Goal: Task Accomplishment & Management: Complete application form

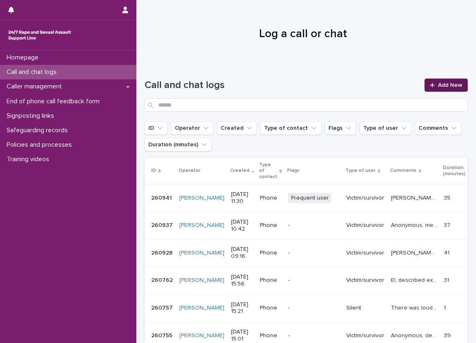
click at [430, 84] on div at bounding box center [434, 85] width 8 height 6
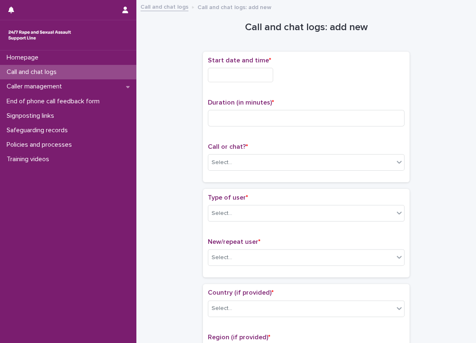
click at [257, 73] on input "text" at bounding box center [240, 75] width 65 height 14
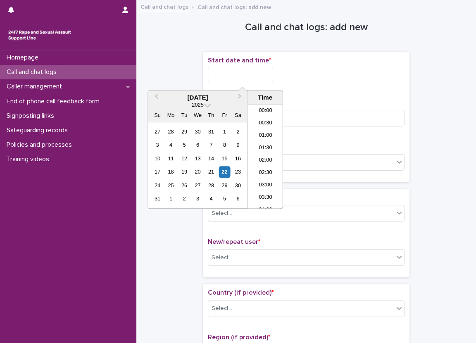
scroll to position [252, 0]
click at [254, 146] on li "11:30" at bounding box center [264, 144] width 35 height 12
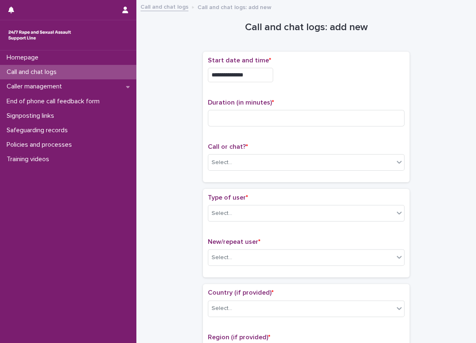
click at [259, 74] on input "**********" at bounding box center [240, 75] width 65 height 14
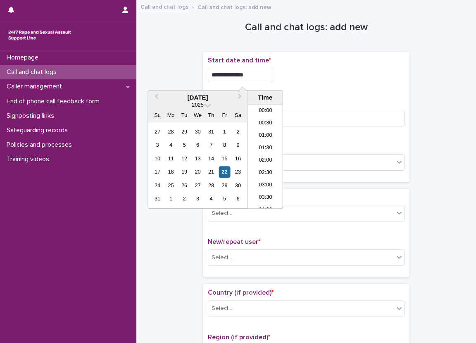
scroll to position [239, 0]
type input "**********"
click at [343, 122] on input at bounding box center [306, 118] width 197 height 17
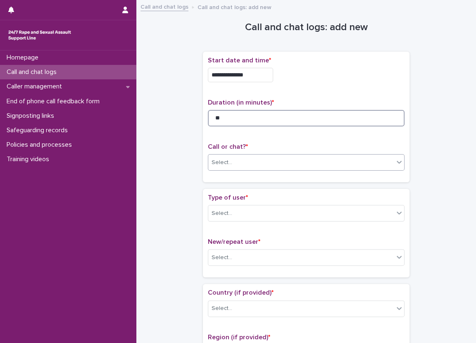
type input "**"
click at [288, 162] on div "Select..." at bounding box center [300, 163] width 185 height 14
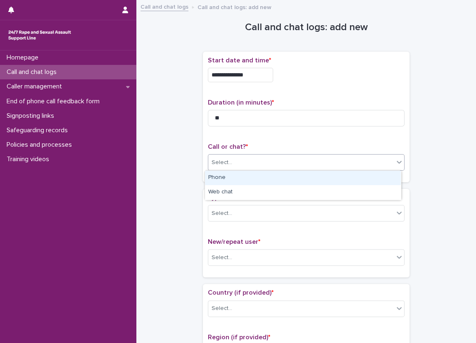
click at [245, 179] on div "Phone" at bounding box center [303, 178] width 196 height 14
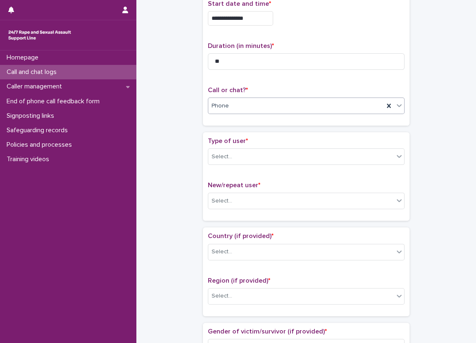
scroll to position [83, 0]
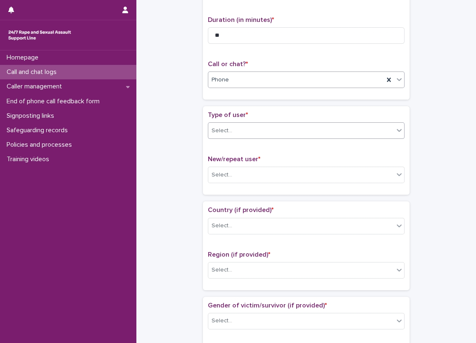
click at [227, 126] on div "Select..." at bounding box center [222, 130] width 21 height 9
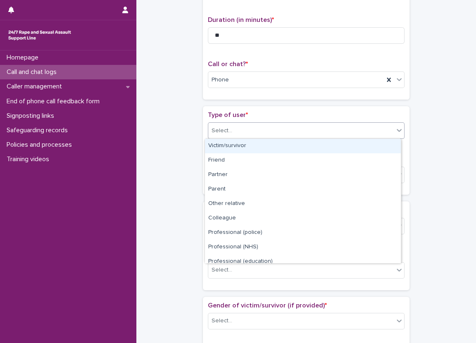
click at [228, 148] on div "Victim/survivor" at bounding box center [303, 146] width 196 height 14
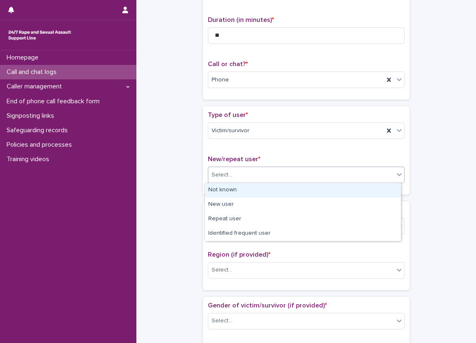
click at [238, 179] on div "Select..." at bounding box center [300, 175] width 185 height 14
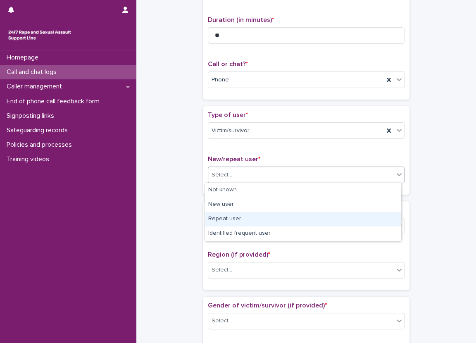
click at [239, 223] on div "Repeat user" at bounding box center [303, 219] width 196 height 14
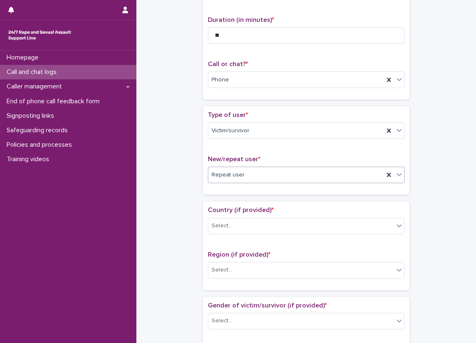
click at [195, 184] on div "**********" at bounding box center [306, 344] width 323 height 845
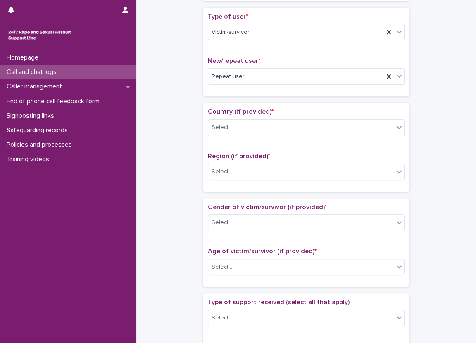
scroll to position [207, 0]
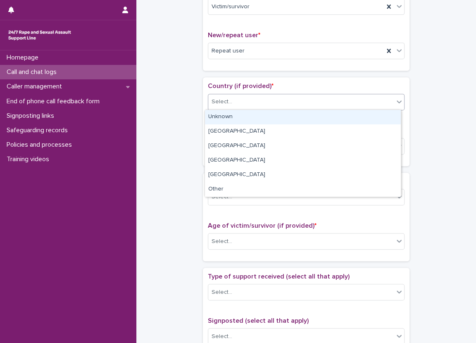
click at [221, 102] on div "Select..." at bounding box center [222, 101] width 21 height 9
click at [221, 114] on div "Unknown" at bounding box center [303, 117] width 196 height 14
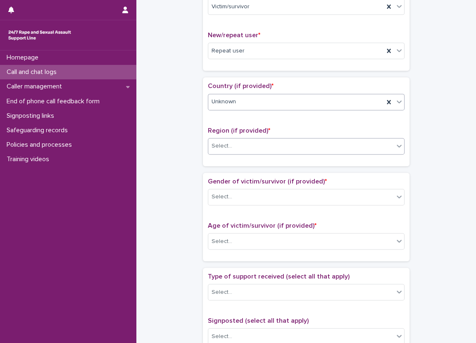
click at [223, 153] on body "**********" at bounding box center [238, 171] width 476 height 343
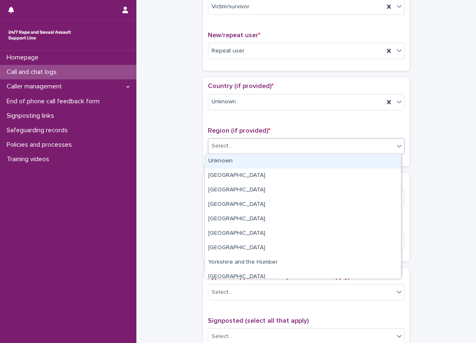
click at [223, 161] on div "Unknown" at bounding box center [303, 161] width 196 height 14
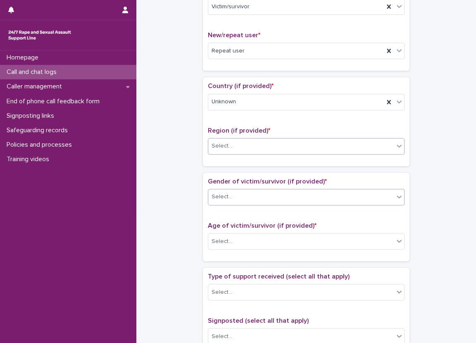
click at [245, 190] on div "Select..." at bounding box center [300, 197] width 185 height 14
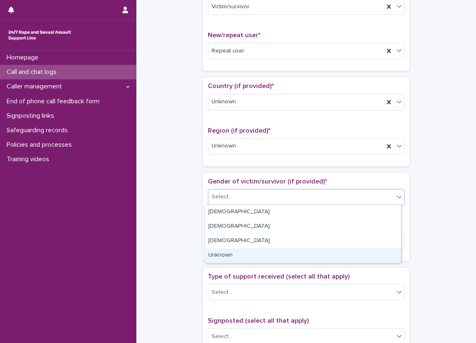
click at [233, 252] on div "Unknown" at bounding box center [303, 255] width 196 height 14
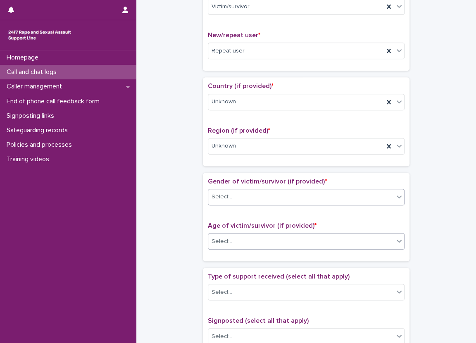
click at [233, 238] on div "Select..." at bounding box center [300, 242] width 185 height 14
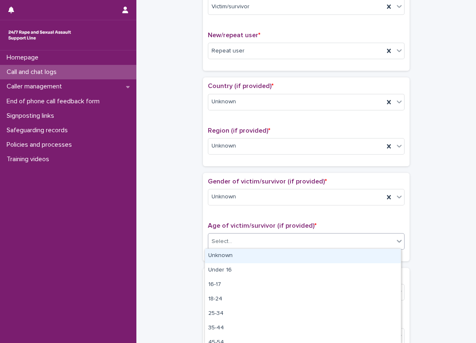
click at [224, 256] on div "Unknown" at bounding box center [303, 256] width 196 height 14
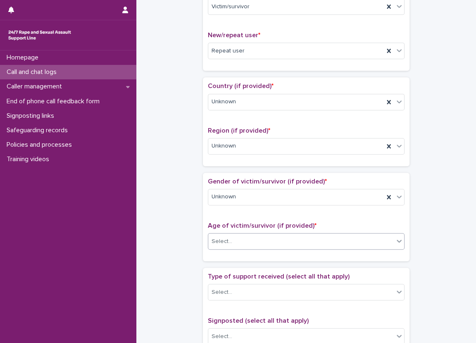
click at [181, 238] on div "**********" at bounding box center [306, 220] width 323 height 845
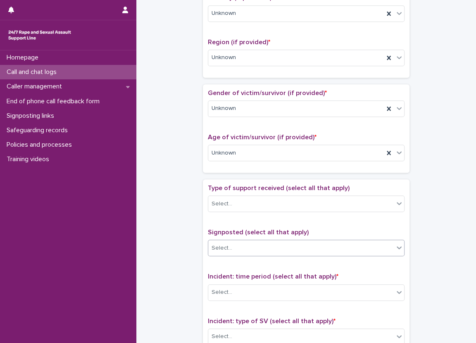
scroll to position [413, 0]
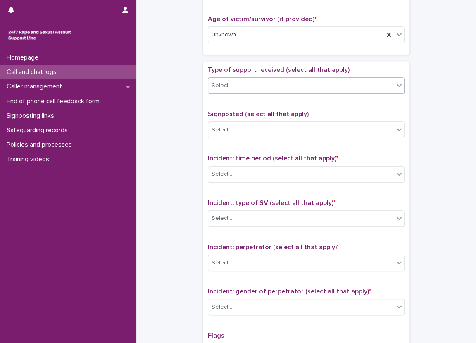
click at [247, 77] on div "Select..." at bounding box center [306, 85] width 197 height 17
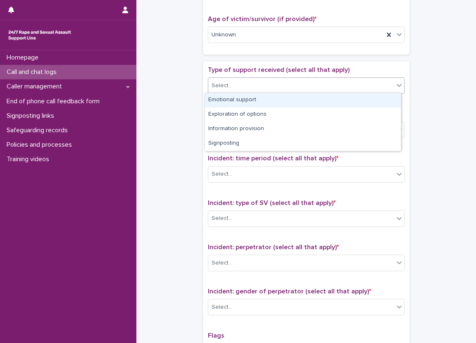
click at [254, 93] on div "Emotional support" at bounding box center [303, 100] width 196 height 14
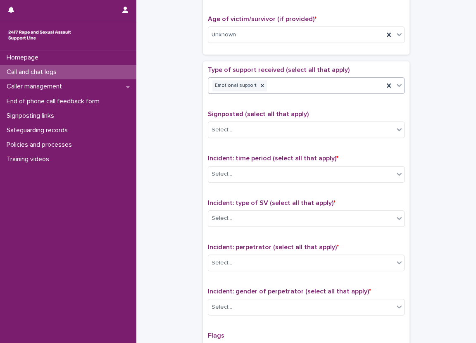
click at [257, 104] on div "Type of support received (select all that apply) option Emotional support, sele…" at bounding box center [306, 238] width 197 height 345
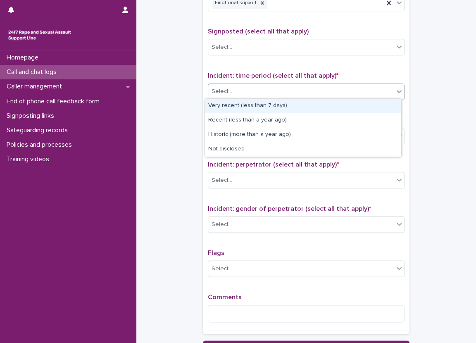
click at [277, 90] on div "Select..." at bounding box center [300, 92] width 185 height 14
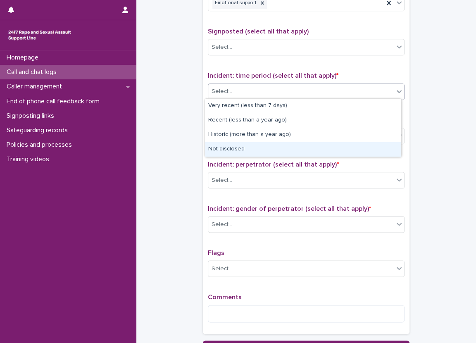
click at [237, 150] on div "Not disclosed" at bounding box center [303, 149] width 196 height 14
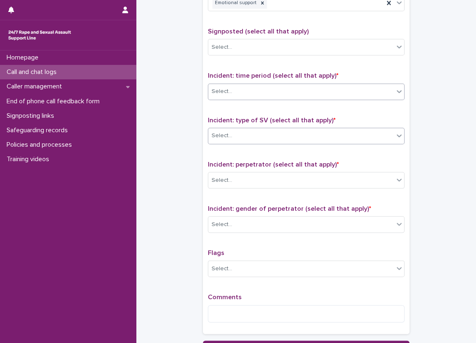
click at [237, 129] on div "Select..." at bounding box center [300, 136] width 185 height 14
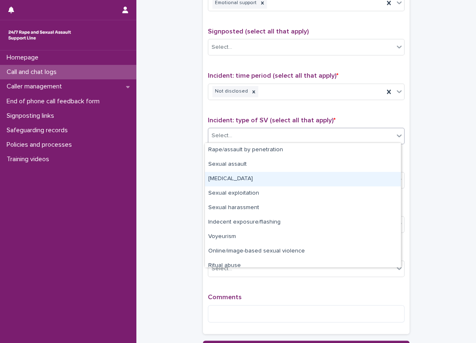
scroll to position [21, 0]
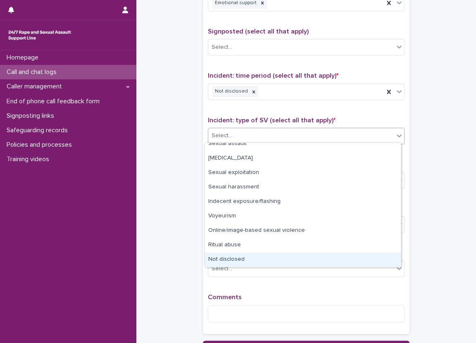
click at [240, 256] on div "Not disclosed" at bounding box center [303, 259] width 196 height 14
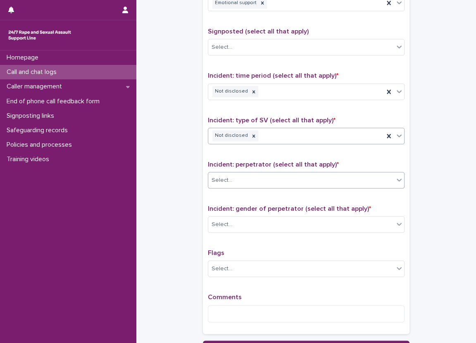
click at [238, 176] on div "Select..." at bounding box center [300, 180] width 185 height 14
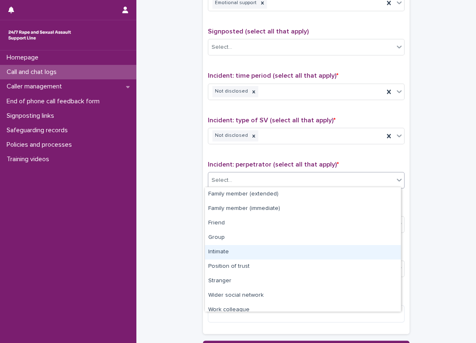
scroll to position [35, 0]
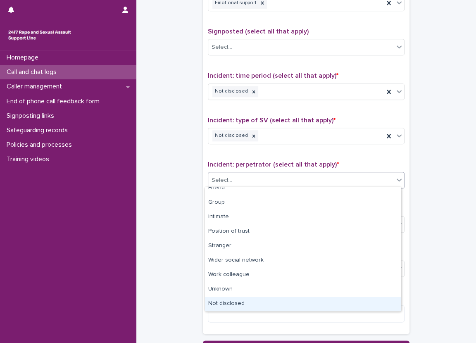
click at [248, 297] on div "Not disclosed" at bounding box center [303, 304] width 196 height 14
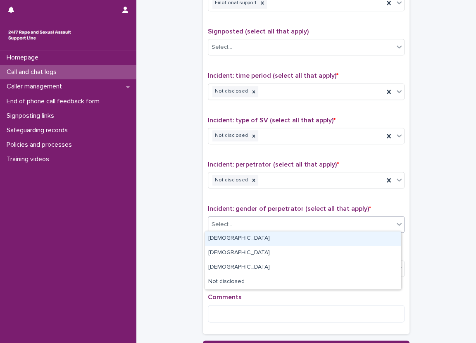
click at [238, 221] on div "Select..." at bounding box center [300, 225] width 185 height 14
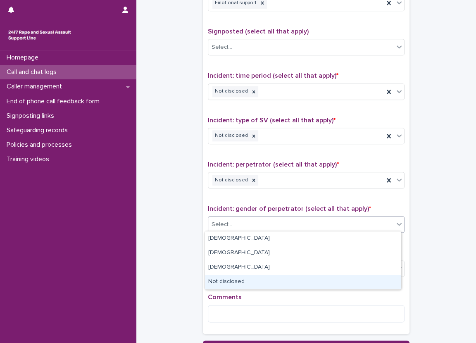
click at [227, 279] on div "Not disclosed" at bounding box center [303, 282] width 196 height 14
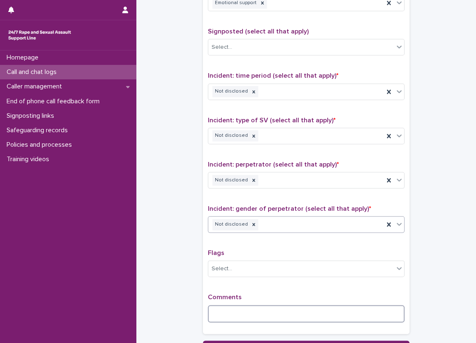
click at [223, 311] on textarea at bounding box center [306, 314] width 197 height 18
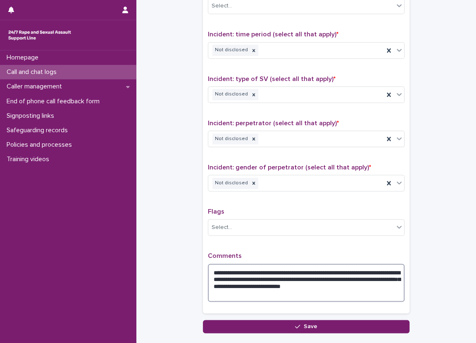
drag, startPoint x: 240, startPoint y: 277, endPoint x: 386, endPoint y: 276, distance: 145.8
click at [386, 276] on textarea "**********" at bounding box center [306, 283] width 197 height 38
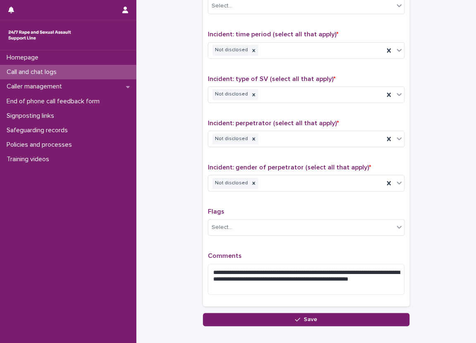
click at [328, 237] on div "Flags Select..." at bounding box center [306, 225] width 197 height 34
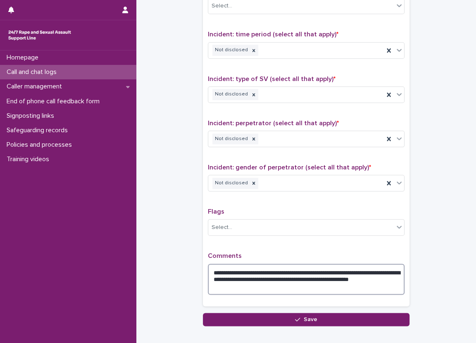
click at [337, 276] on textarea "**********" at bounding box center [306, 279] width 197 height 31
type textarea "**********"
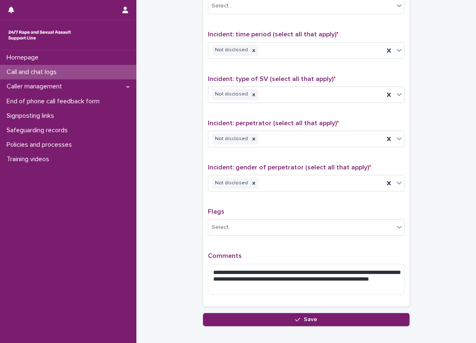
click at [278, 254] on p "Comments" at bounding box center [306, 256] width 197 height 8
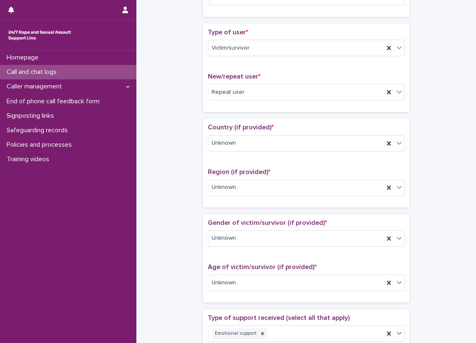
scroll to position [0, 0]
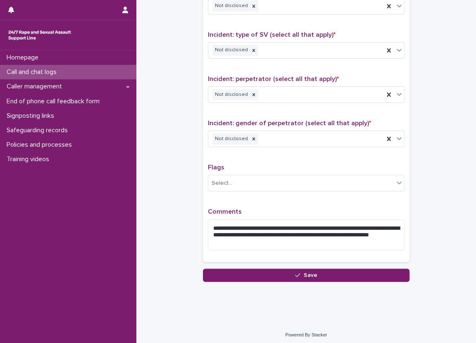
scroll to position [583, 0]
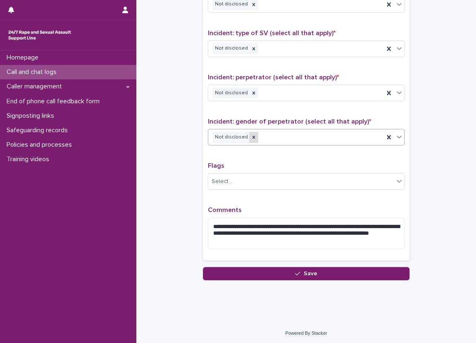
click at [251, 136] on icon at bounding box center [254, 137] width 6 height 6
click at [250, 136] on div "Select..." at bounding box center [300, 138] width 185 height 14
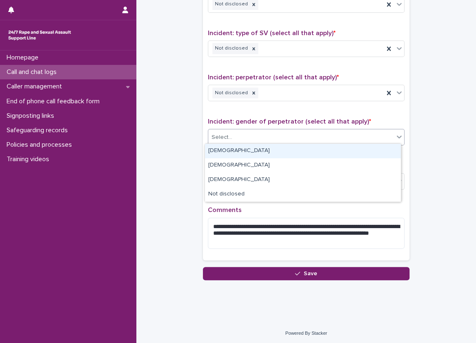
click at [245, 148] on div "Male" at bounding box center [303, 151] width 196 height 14
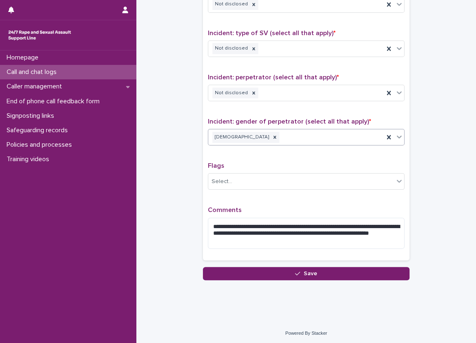
click at [203, 161] on div "**********" at bounding box center [306, 75] width 207 height 369
click at [319, 269] on button "Save" at bounding box center [306, 273] width 207 height 13
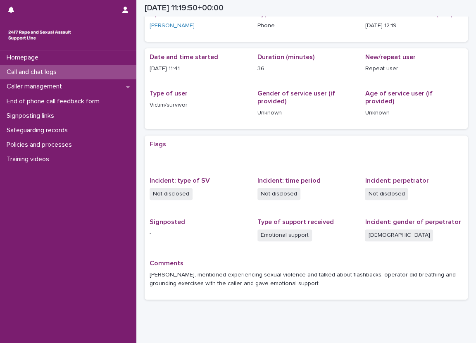
scroll to position [31, 0]
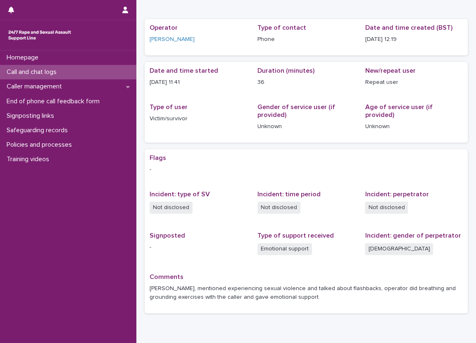
click at [82, 74] on div "Call and chat logs" at bounding box center [68, 72] width 136 height 14
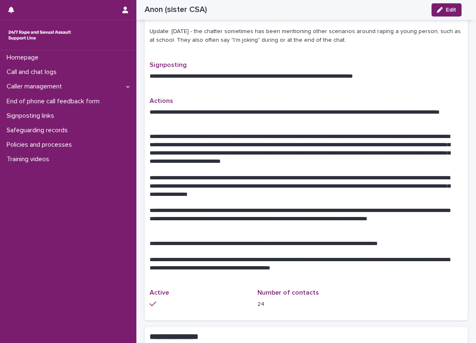
scroll to position [372, 0]
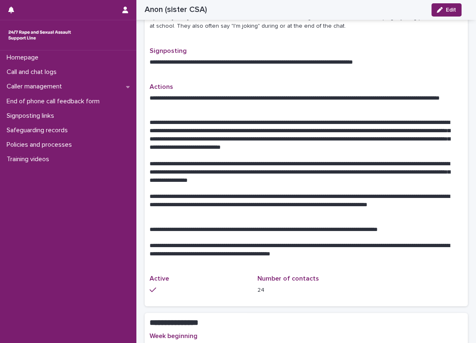
click at [468, 175] on div "Loading... Saving… Loading... Saving… Anon (sister CSA) Edit Anon (sister CSA) …" at bounding box center [306, 182] width 340 height 1099
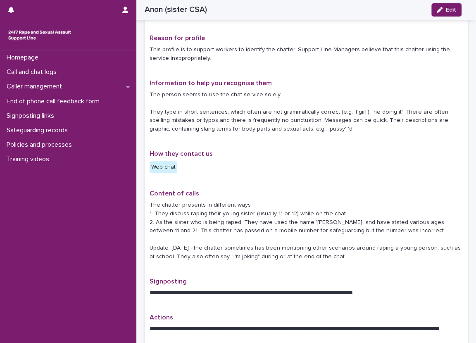
scroll to position [117, 0]
